Goal: Transaction & Acquisition: Purchase product/service

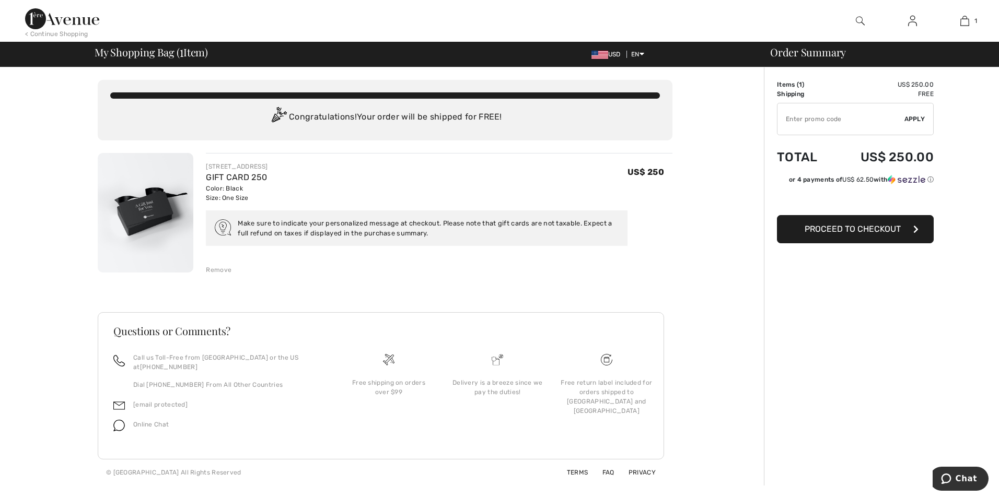
click at [877, 235] on button "Proceed to Checkout" at bounding box center [855, 229] width 157 height 28
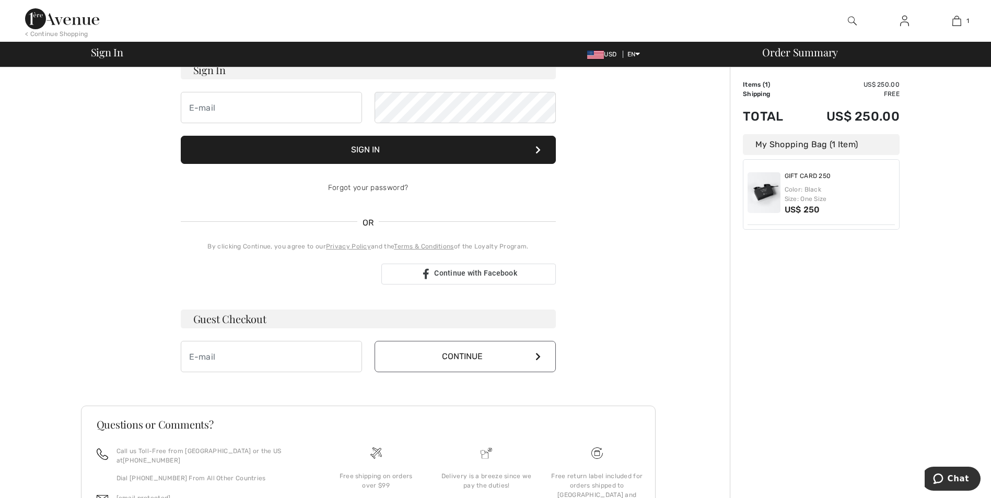
scroll to position [105, 0]
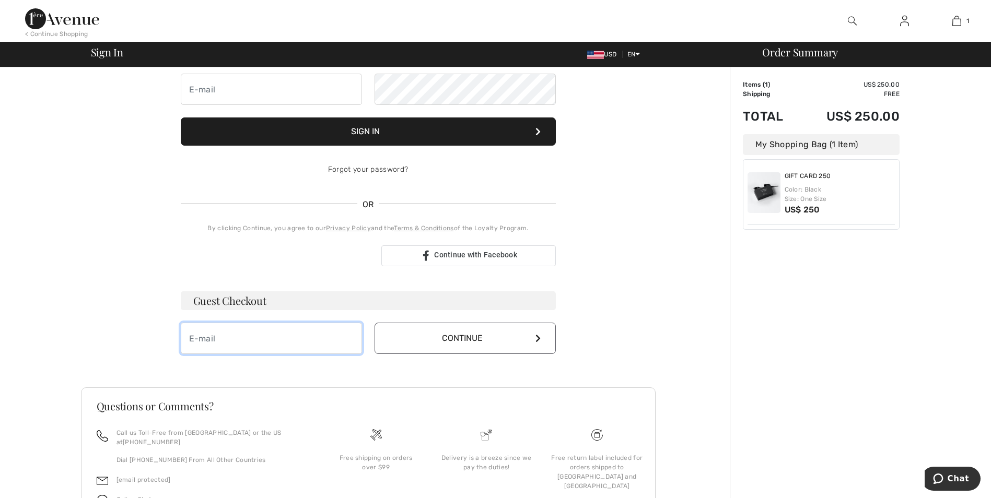
click at [276, 343] on input "email" at bounding box center [271, 338] width 181 height 31
type input "[EMAIL_ADDRESS][DOMAIN_NAME]"
click at [425, 337] on button "Continue" at bounding box center [465, 338] width 181 height 31
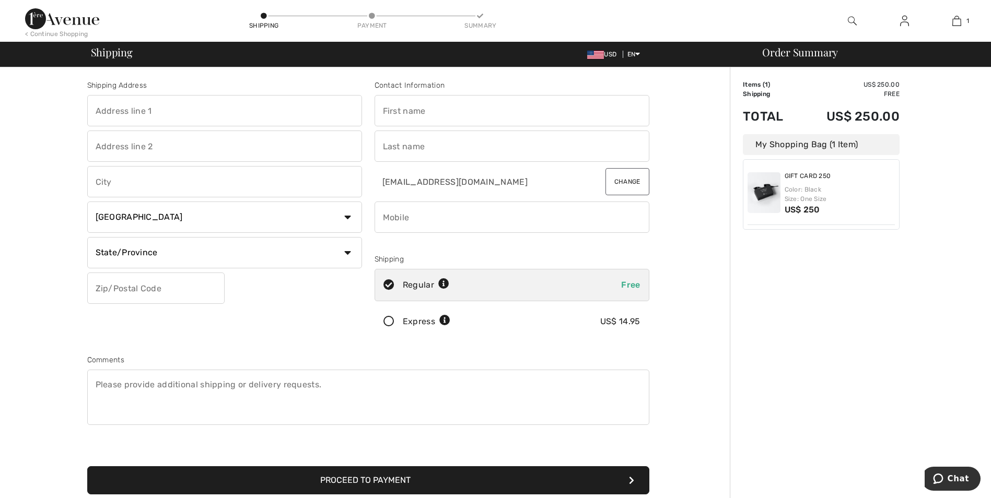
click at [134, 107] on input "text" at bounding box center [224, 110] width 275 height 31
type input "[STREET_ADDRESS]"
click at [122, 184] on input "text" at bounding box center [224, 181] width 275 height 31
type input "[US_STATE][GEOGRAPHIC_DATA]"
click at [261, 245] on select "State/Province Alberta British Columbia Manitoba New Brunswick Newfoundland and…" at bounding box center [224, 252] width 275 height 31
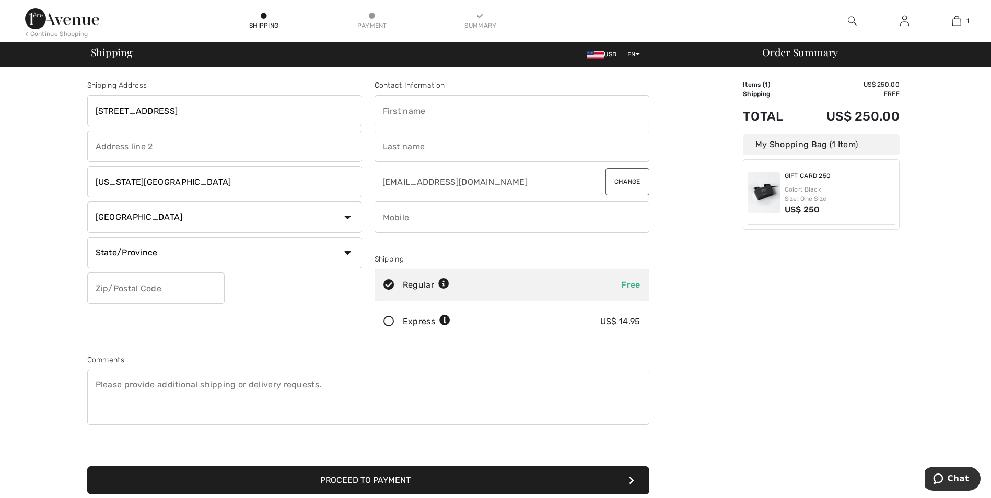
click at [124, 222] on select "Country Canada United States Afghanistan Aland Islands Albania Algeria American…" at bounding box center [224, 217] width 275 height 31
select select "US"
click at [87, 202] on select "Country Canada United States Afghanistan Aland Islands Albania Algeria American…" at bounding box center [224, 217] width 275 height 31
click at [136, 250] on select "State/Province Alabama Alaska American Samoa Arizona Arkansas California Colora…" at bounding box center [224, 252] width 275 height 31
select select "CO"
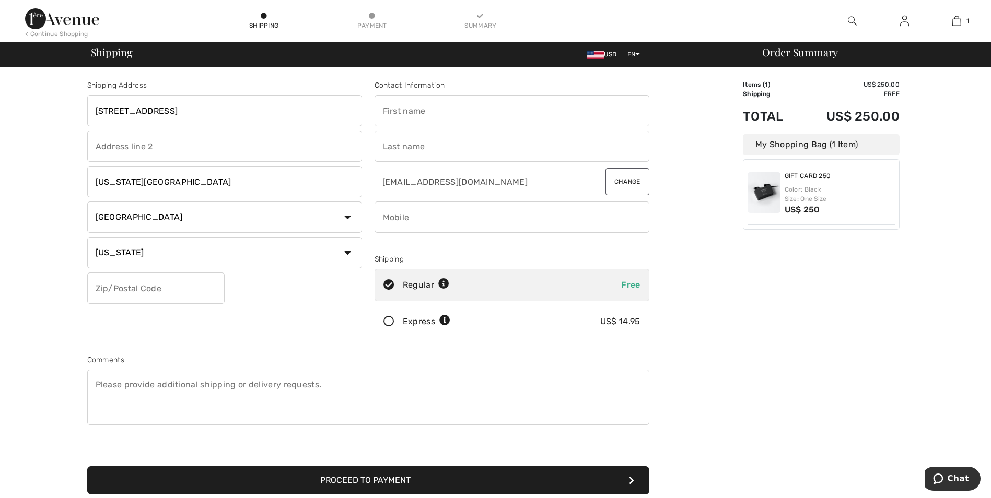
click at [87, 237] on select "State/Province Alabama Alaska American Samoa Arizona Arkansas California Colora…" at bounding box center [224, 252] width 275 height 31
click at [115, 288] on input "text" at bounding box center [155, 288] width 137 height 31
type input "80920"
click at [482, 99] on input "text" at bounding box center [512, 110] width 275 height 31
type input "Kea"
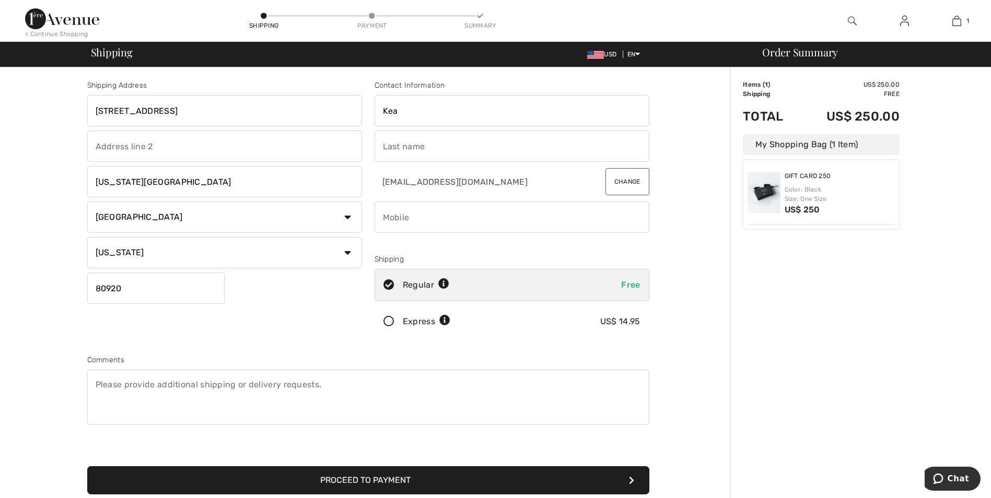
type input "Banks"
click at [422, 219] on input "phone" at bounding box center [512, 217] width 275 height 31
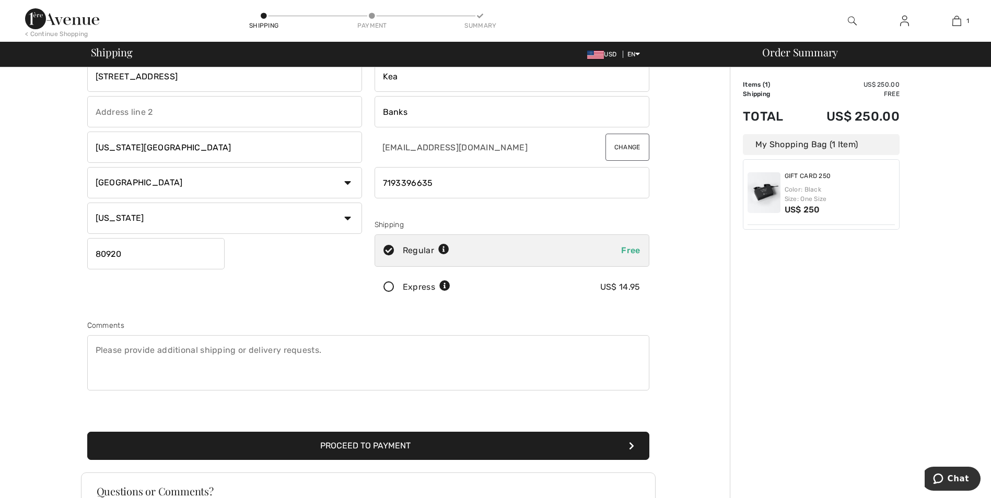
scroll to position [16, 0]
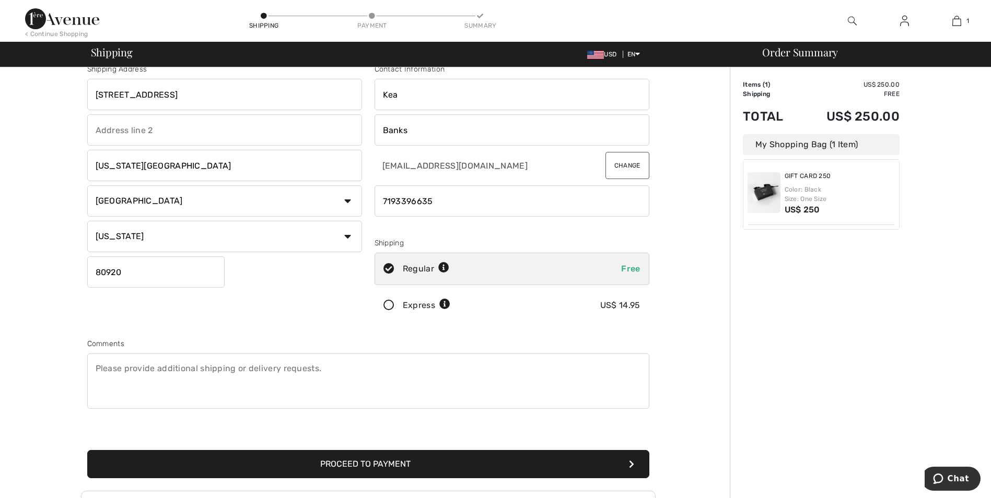
type input "7193396635"
click at [201, 367] on textarea at bounding box center [368, 381] width 562 height 55
click at [95, 368] on textarea "Happy Birthday Yolanda!" at bounding box center [368, 381] width 562 height 55
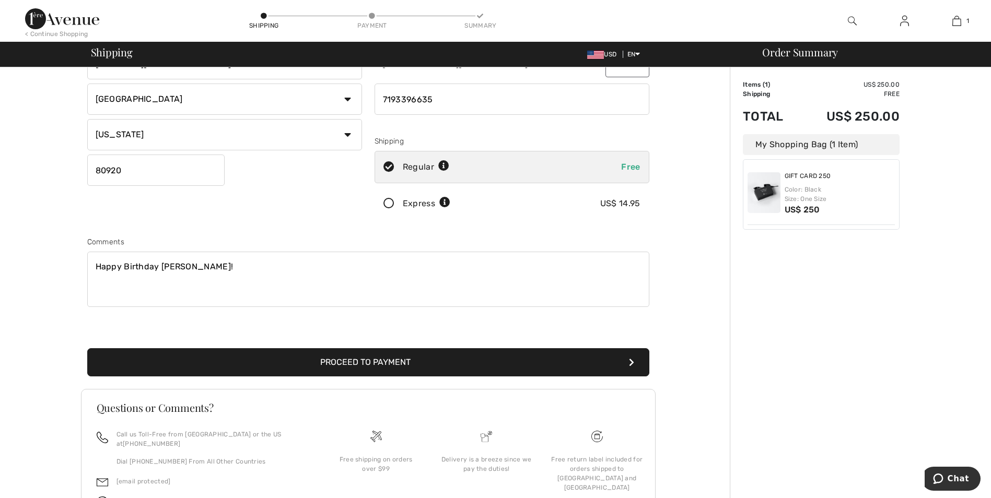
scroll to position [121, 0]
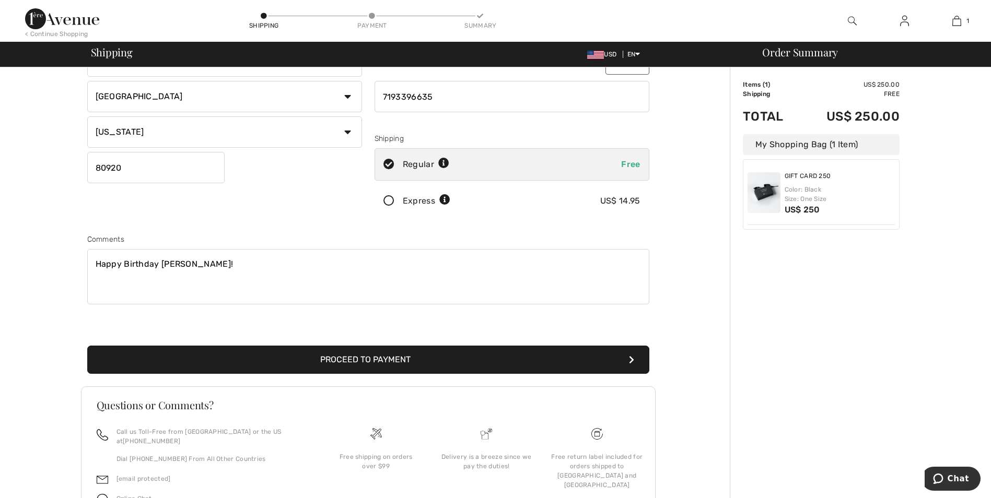
type textarea "Happy Birthday Yolanda!"
click at [169, 366] on button "Proceed to Payment" at bounding box center [368, 360] width 562 height 28
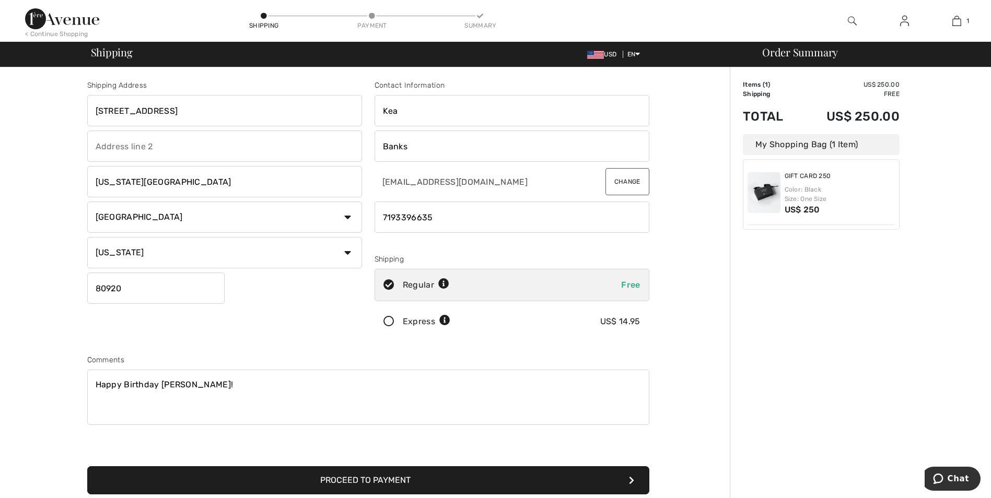
drag, startPoint x: 418, startPoint y: 113, endPoint x: 373, endPoint y: 114, distance: 44.9
click at [373, 114] on div "Contact Information Kea Banks knbbanks@gmail.com Change Shipping Regular Free E…" at bounding box center [511, 211] width 287 height 262
type input "Yolanda"
click at [570, 153] on input "Banks" at bounding box center [512, 146] width 275 height 31
drag, startPoint x: 514, startPoint y: 151, endPoint x: 379, endPoint y: 147, distance: 134.3
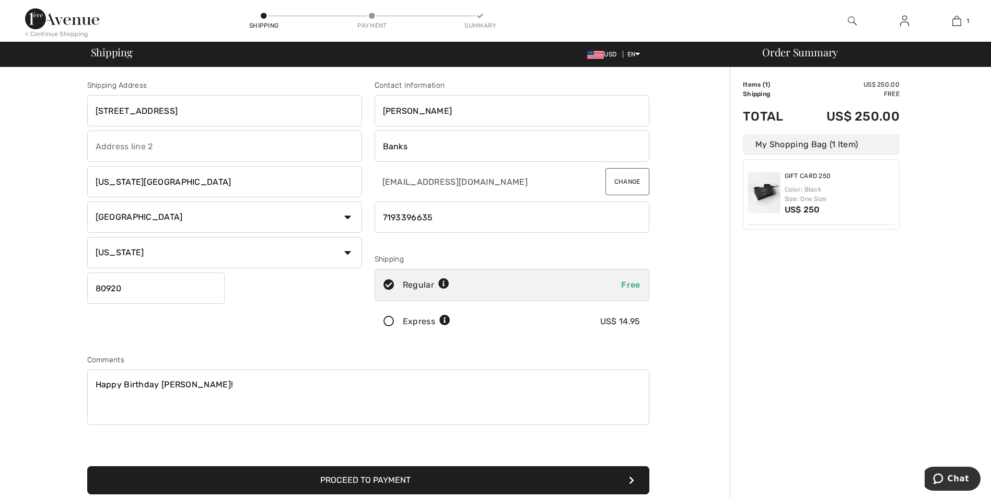
click at [379, 147] on input "Banks" at bounding box center [512, 146] width 275 height 31
type input "Walker"
drag, startPoint x: 442, startPoint y: 226, endPoint x: 394, endPoint y: 220, distance: 47.9
click at [394, 220] on input "phone" at bounding box center [512, 217] width 275 height 31
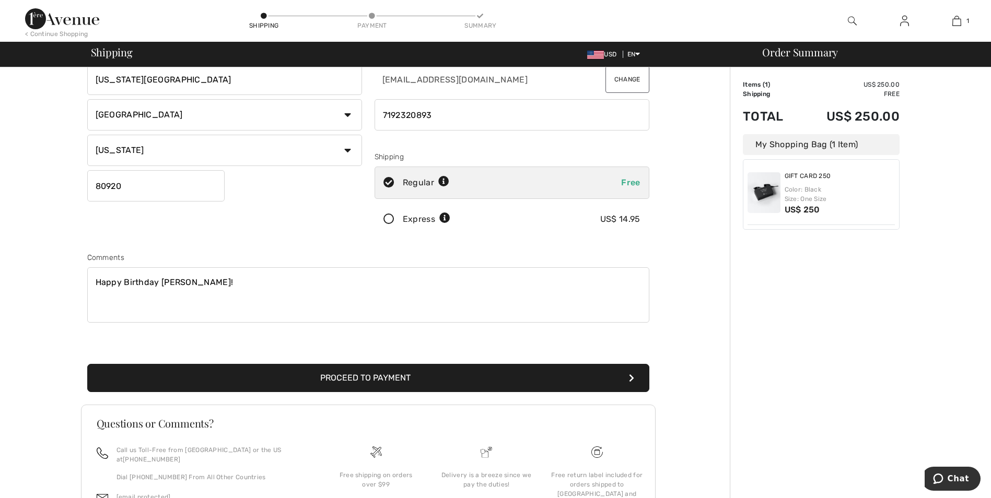
scroll to position [105, 0]
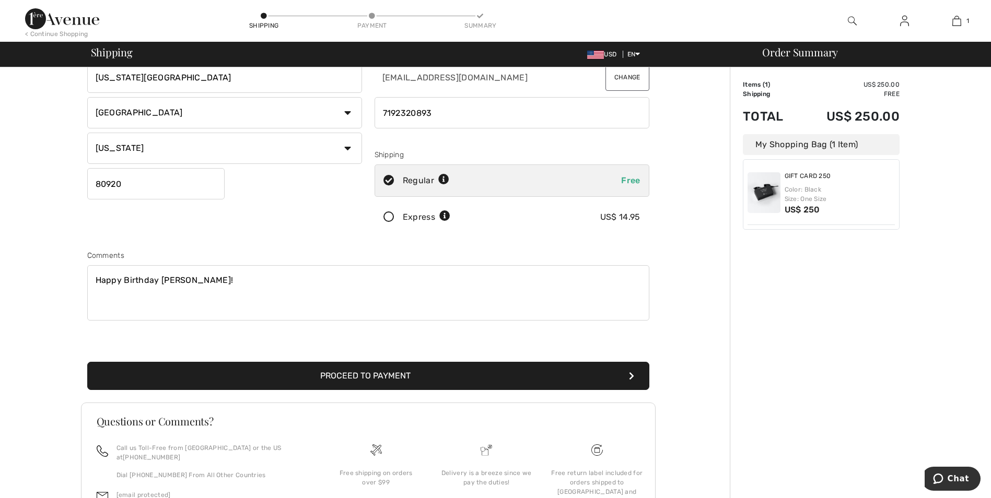
type input "7192320893"
click at [390, 373] on button "Proceed to Payment" at bounding box center [368, 376] width 562 height 28
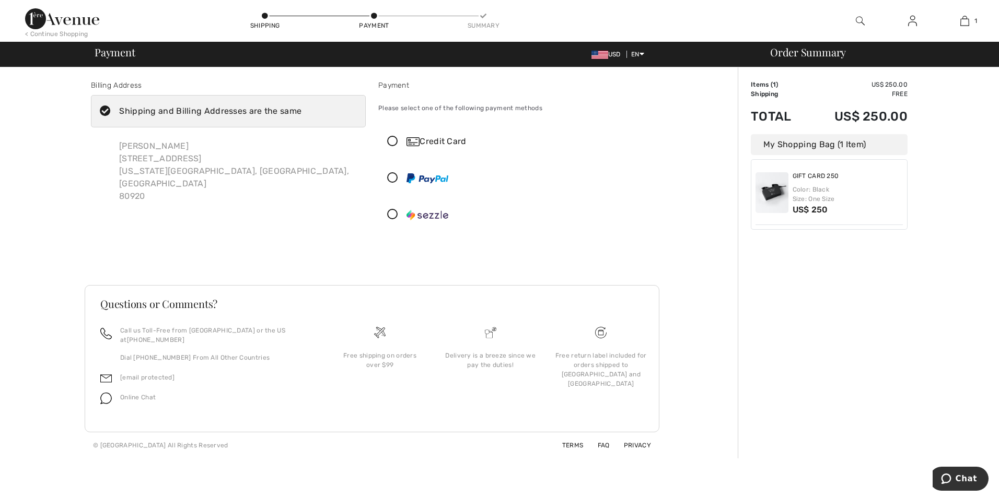
click at [104, 109] on icon at bounding box center [105, 111] width 28 height 11
click at [301, 109] on input "Shipping and Billing Addresses are the same" at bounding box center [304, 111] width 7 height 31
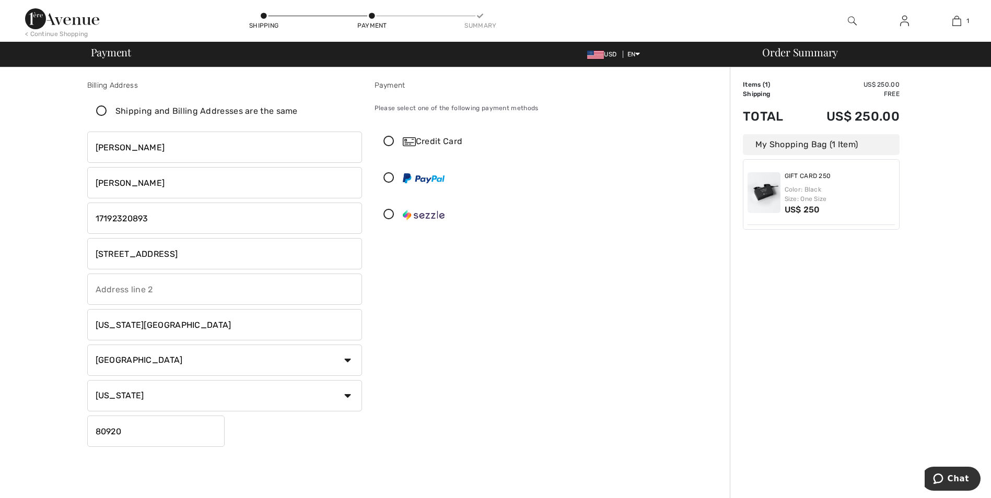
checkbox input "false"
drag, startPoint x: 147, startPoint y: 150, endPoint x: 88, endPoint y: 148, distance: 58.6
click at [88, 148] on input "[PERSON_NAME]" at bounding box center [224, 147] width 275 height 31
type input "Kea"
type input "Banks"
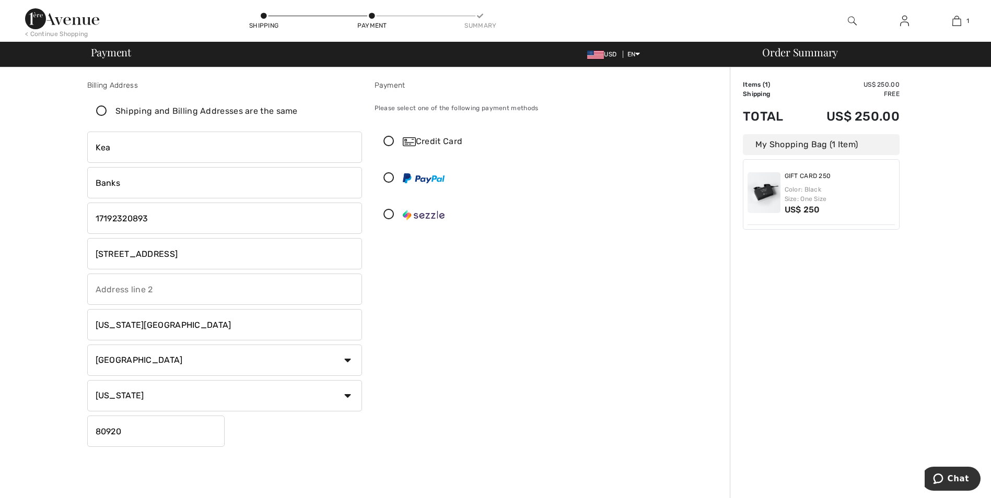
click at [270, 218] on input "phone" at bounding box center [224, 218] width 275 height 31
drag, startPoint x: 222, startPoint y: 218, endPoint x: 114, endPoint y: 225, distance: 107.8
click at [114, 225] on input "phone" at bounding box center [224, 218] width 275 height 31
type input "17193396635"
drag, startPoint x: 186, startPoint y: 256, endPoint x: 96, endPoint y: 264, distance: 90.3
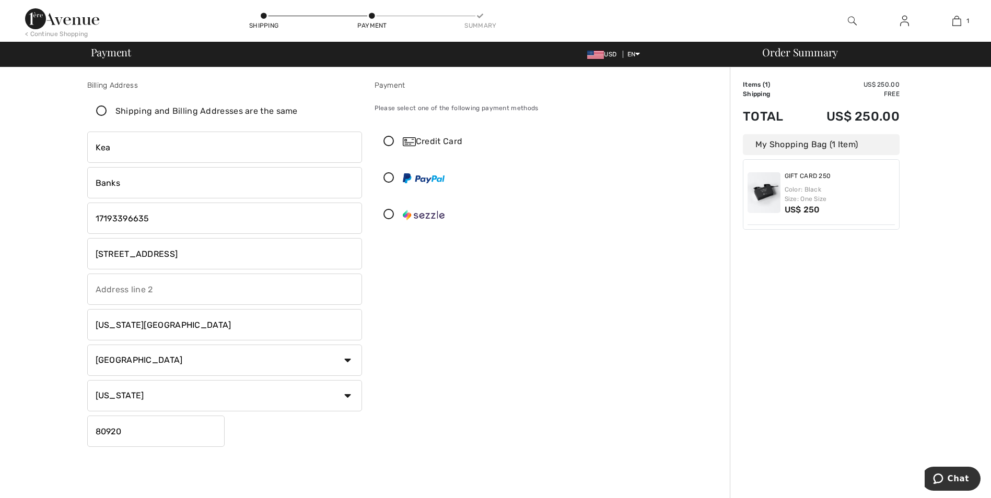
click at [96, 264] on input "[STREET_ADDRESS]" at bounding box center [224, 253] width 275 height 31
type input "7555 Forest Meadows Ave"
click at [423, 318] on div "Payment Please select one of the following payment methods Credit Card" at bounding box center [511, 265] width 287 height 371
drag, startPoint x: 125, startPoint y: 435, endPoint x: 112, endPoint y: 432, distance: 12.8
click at [113, 433] on input "80920" at bounding box center [155, 431] width 137 height 31
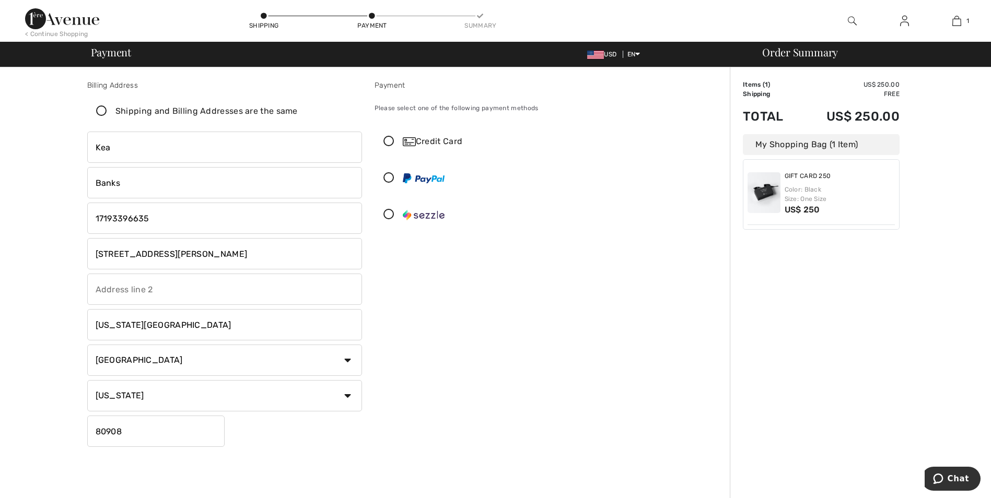
type input "80908"
click at [592, 374] on div "Payment Please select one of the following payment methods Credit Card" at bounding box center [511, 265] width 287 height 371
click at [425, 150] on div "Credit Card" at bounding box center [512, 141] width 274 height 31
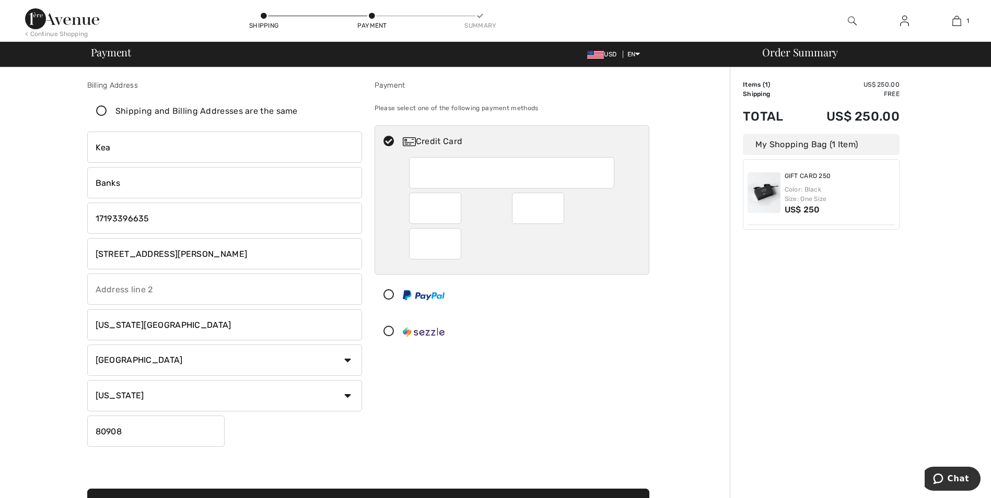
click at [561, 305] on div at bounding box center [507, 295] width 265 height 31
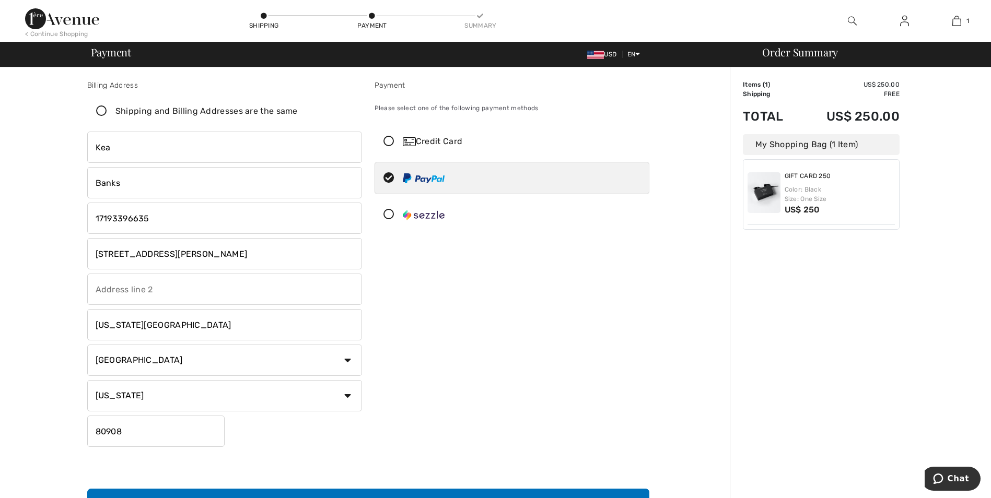
click at [448, 145] on div "Credit Card" at bounding box center [522, 141] width 239 height 13
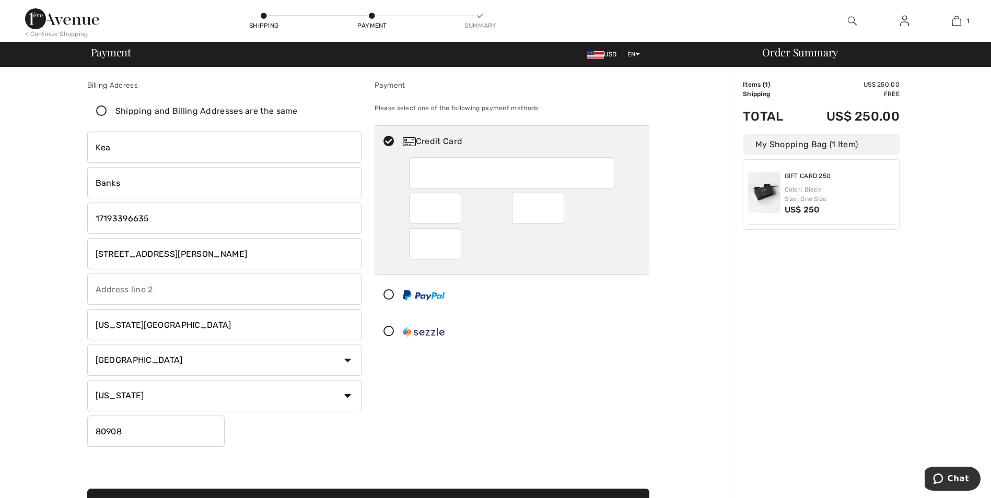
click at [478, 332] on div at bounding box center [507, 331] width 265 height 31
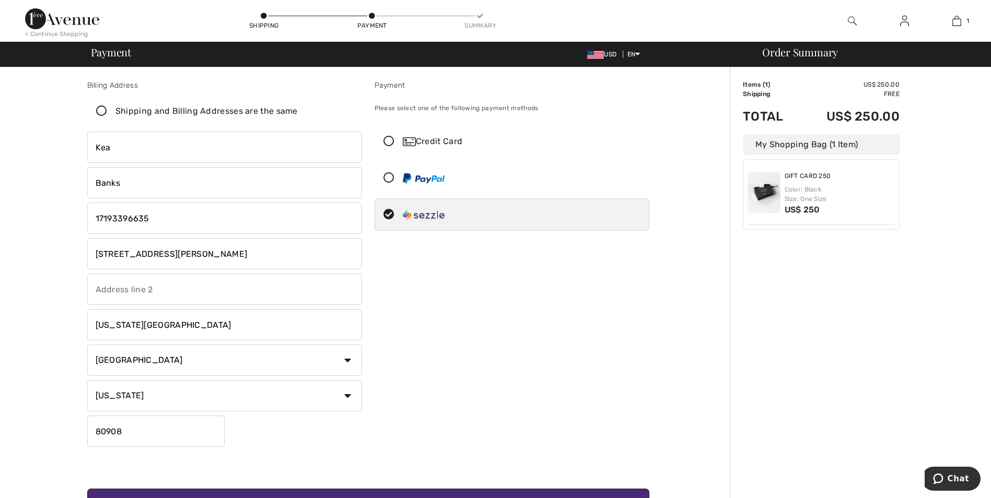
click at [410, 129] on div "Credit Card" at bounding box center [512, 141] width 274 height 31
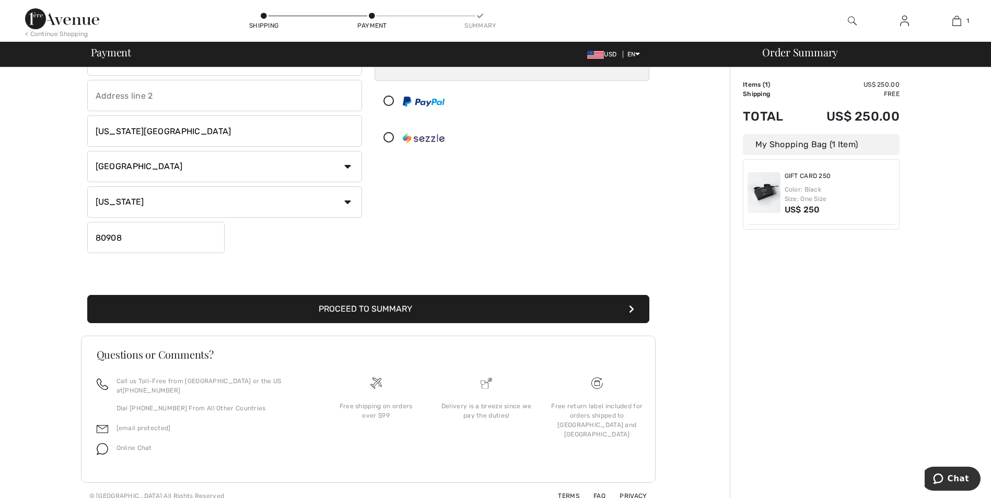
scroll to position [195, 0]
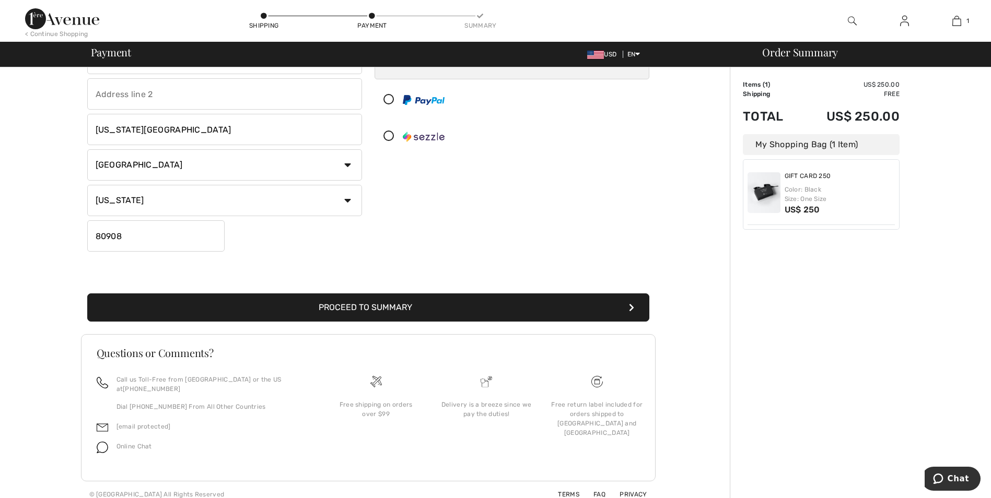
click at [363, 311] on button "Proceed to Summary" at bounding box center [368, 308] width 562 height 28
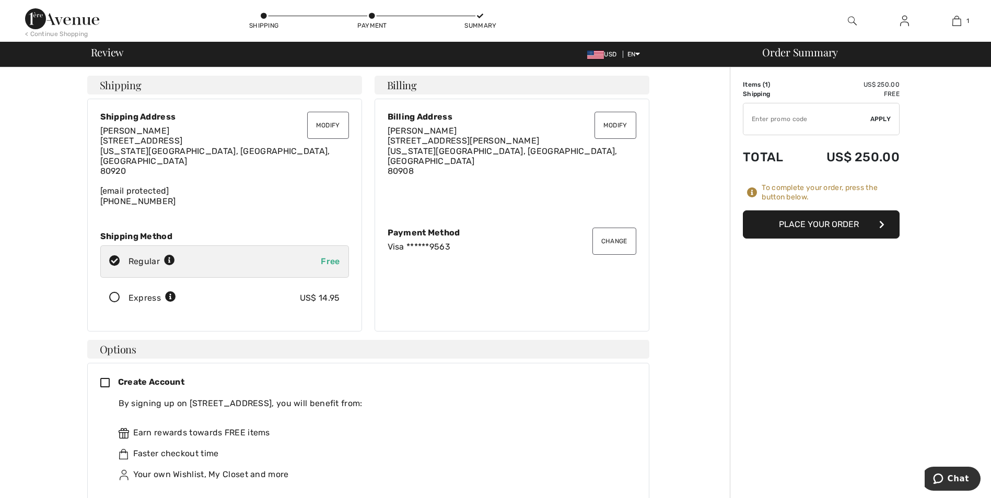
scroll to position [52, 0]
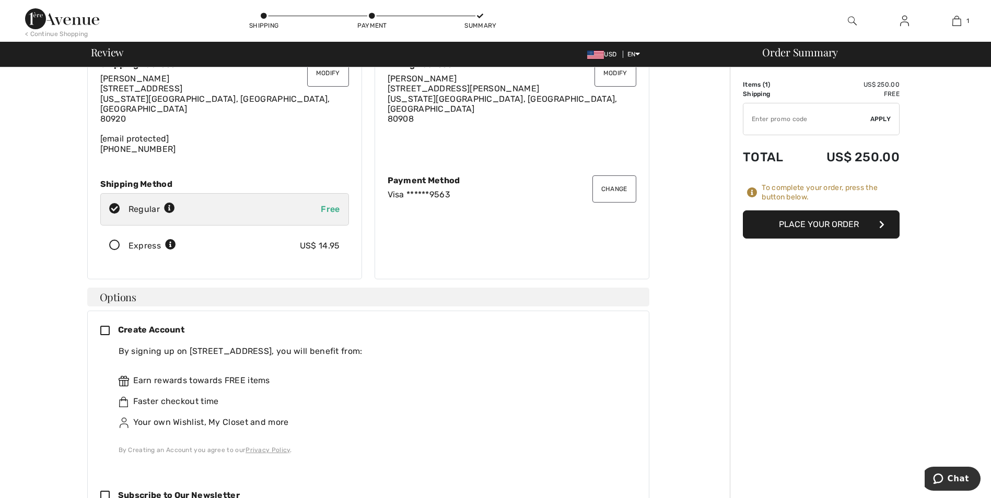
click at [124, 325] on span "Create Account" at bounding box center [151, 330] width 66 height 10
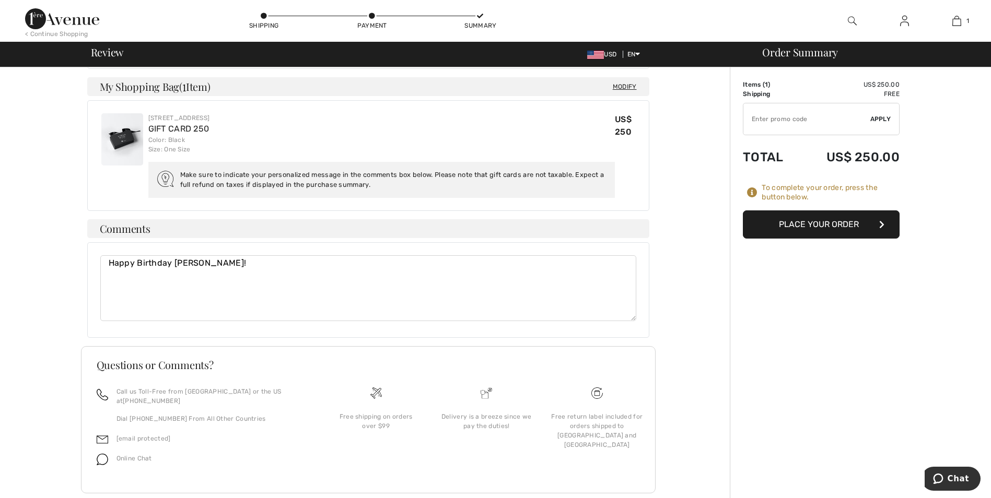
scroll to position [794, 0]
click at [838, 224] on button "Place Your Order" at bounding box center [821, 225] width 157 height 28
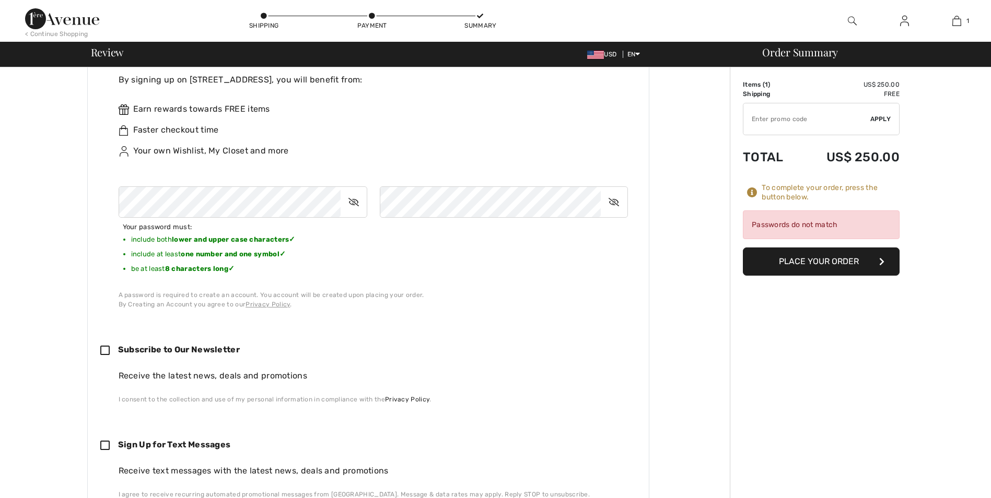
scroll to position [0, 0]
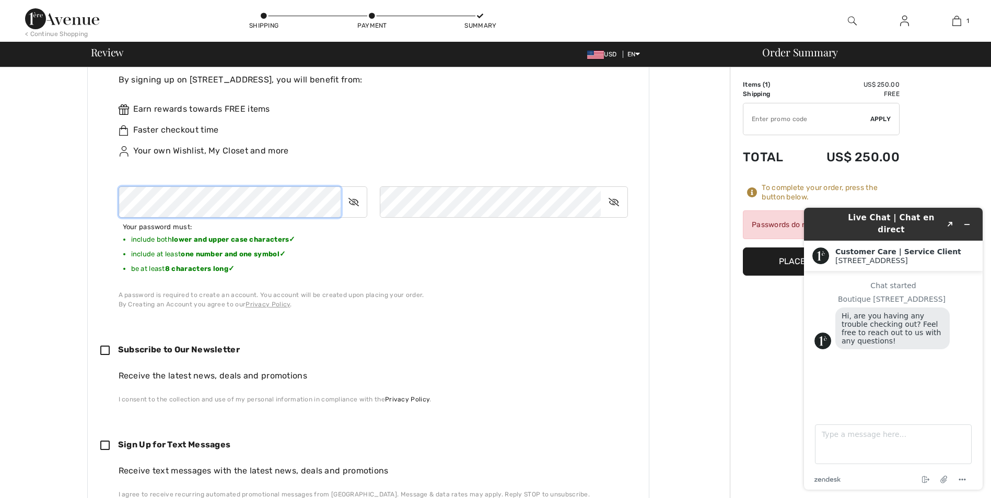
click at [105, 185] on div "Create Account By signing up on 1ère Avenue, you will benefit from: Earn reward…" at bounding box center [368, 180] width 536 height 257
click at [761, 322] on div "Order Summary Details Items ( 1 ) US$ 250.00 Promo code US$ 0.00 Shipping Free …" at bounding box center [860, 365] width 261 height 1245
click at [771, 271] on button "Place Your Order" at bounding box center [821, 262] width 157 height 28
click at [526, 340] on div "Subscribe to Our Newsletter" at bounding box center [364, 349] width 528 height 31
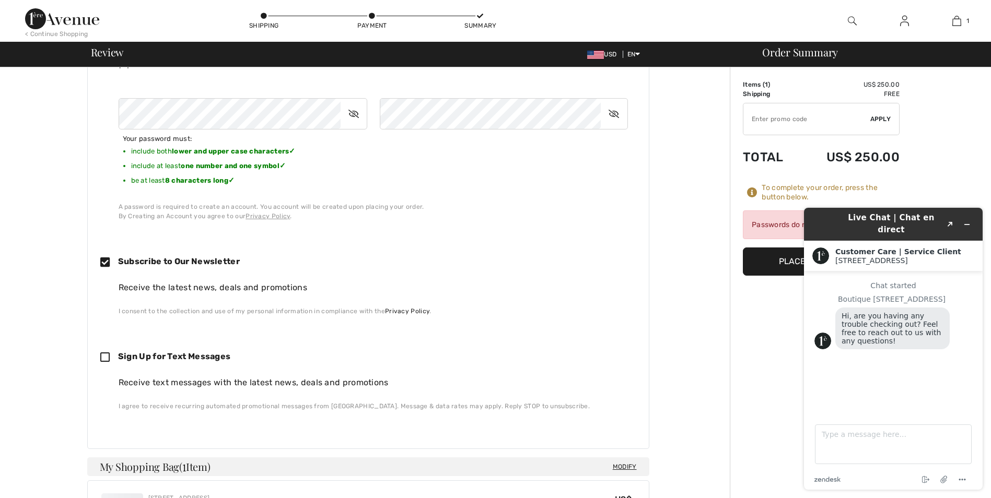
scroll to position [428, 0]
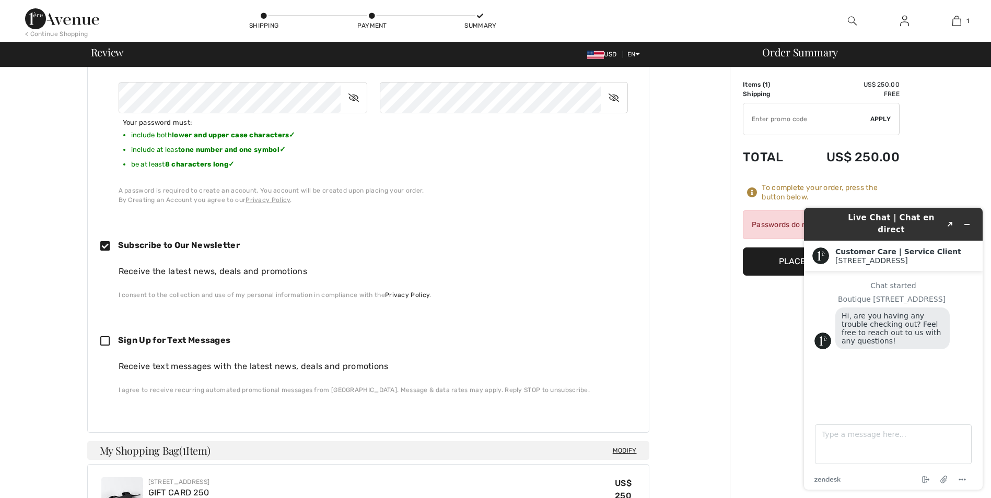
click at [119, 240] on span "Subscribe to Our Newsletter" at bounding box center [179, 245] width 122 height 10
checkbox input "false"
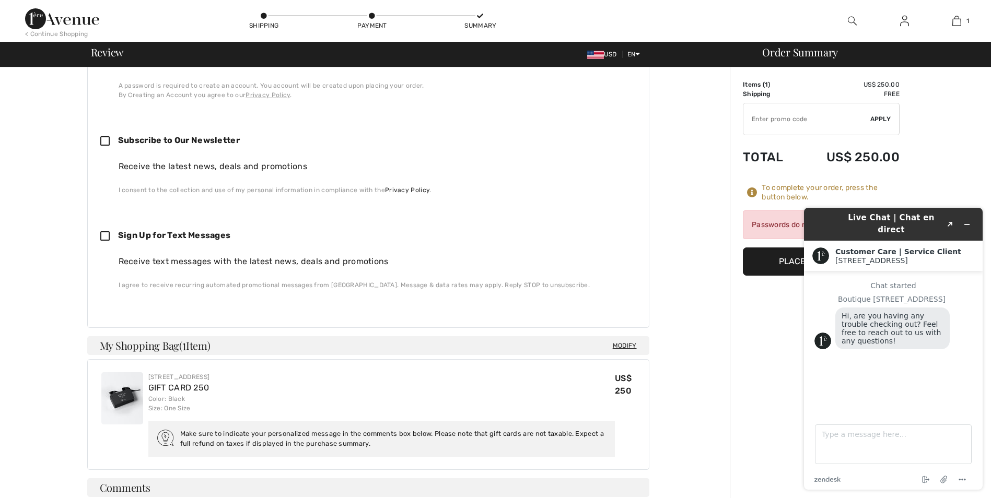
scroll to position [585, 0]
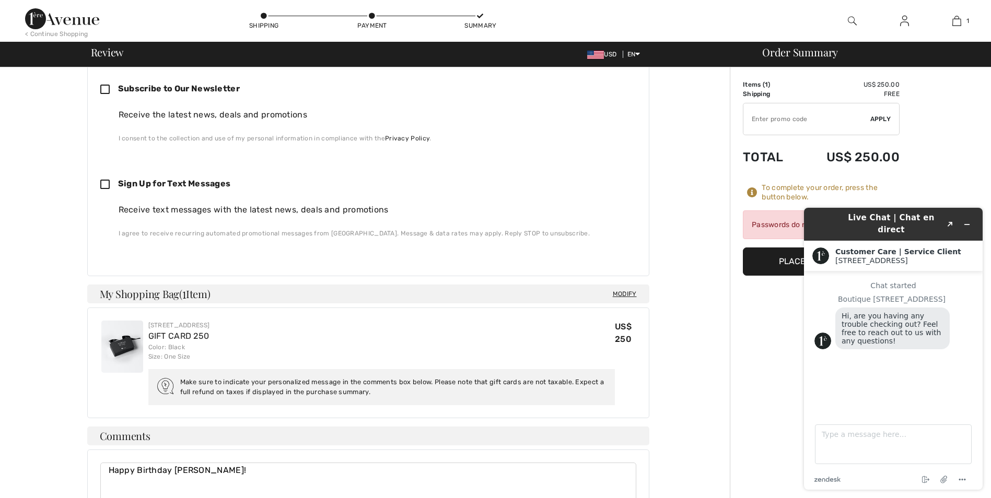
click at [758, 264] on button "Place Your Order" at bounding box center [821, 262] width 157 height 28
click at [961, 220] on button "Minimize widget" at bounding box center [967, 224] width 17 height 15
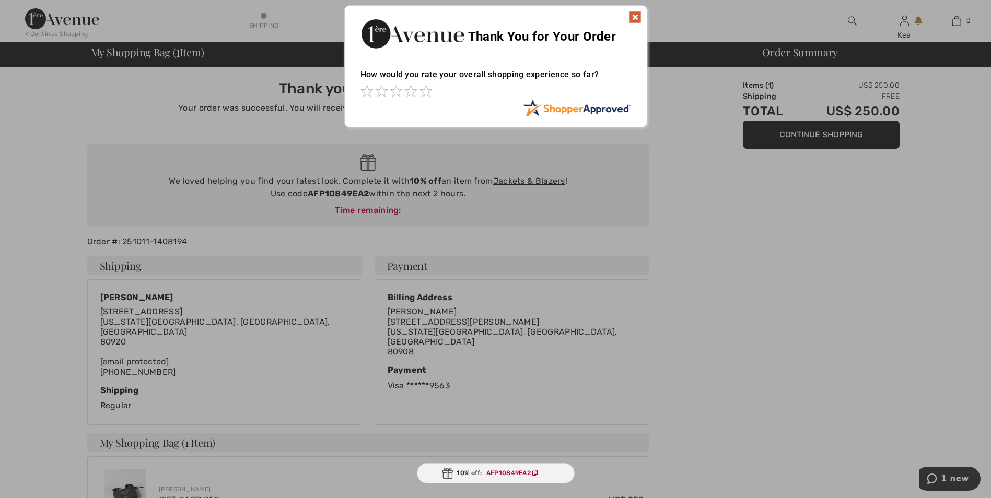
click at [635, 18] on img at bounding box center [635, 17] width 13 height 13
